Goal: Communication & Community: Connect with others

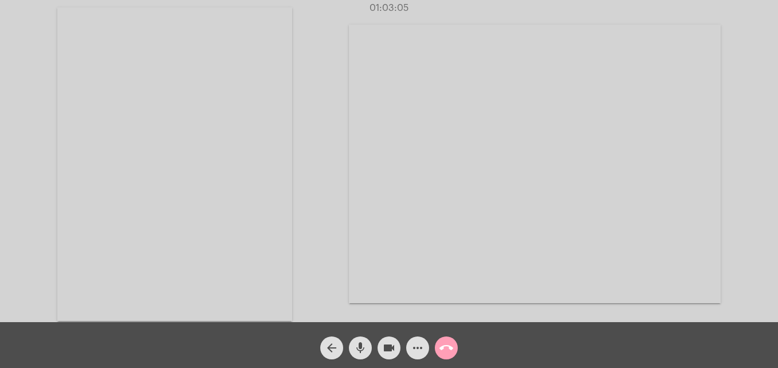
click at [446, 345] on mat-icon "call_end" at bounding box center [446, 348] width 14 height 14
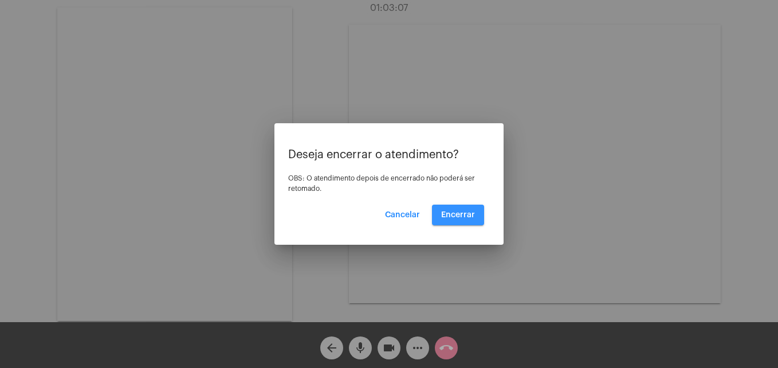
click at [460, 209] on button "Encerrar" at bounding box center [458, 215] width 52 height 21
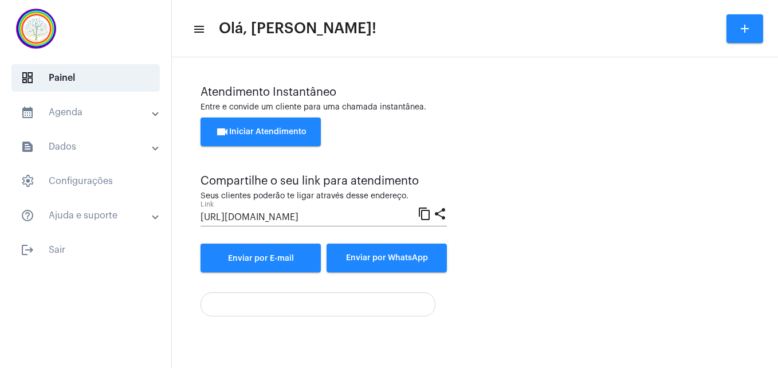
click at [254, 122] on button "videocam Iniciar Atendimento" at bounding box center [261, 131] width 120 height 29
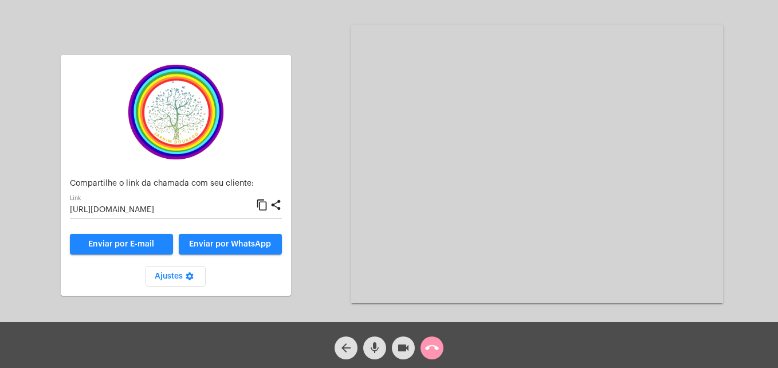
click at [262, 206] on mat-icon "content_copy" at bounding box center [262, 205] width 12 height 14
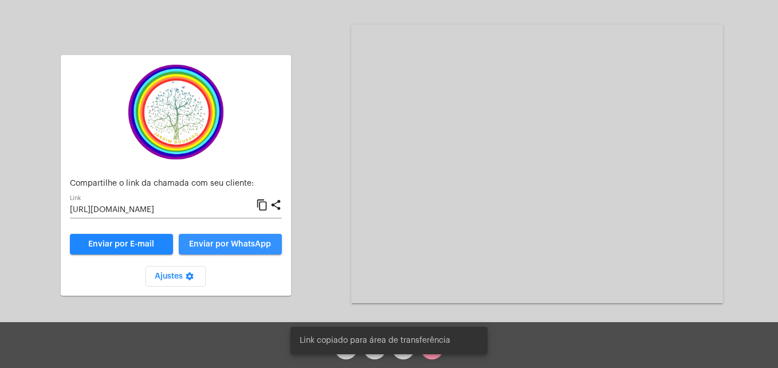
click at [243, 243] on span "Enviar por WhatsApp" at bounding box center [230, 244] width 82 height 8
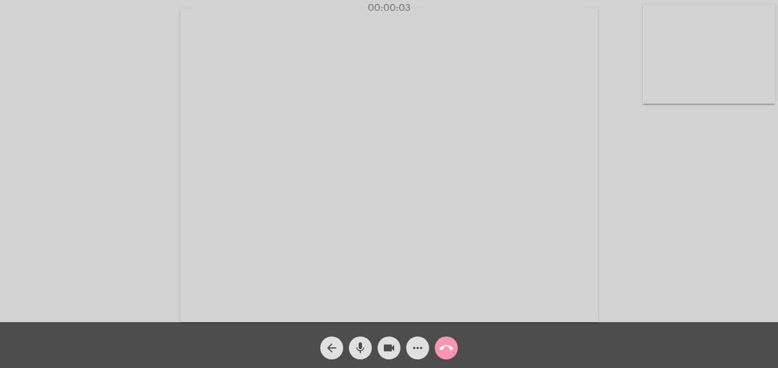
click at [649, 93] on video at bounding box center [709, 54] width 132 height 99
click at [323, 306] on video at bounding box center [493, 163] width 418 height 313
